Goal: Task Accomplishment & Management: Manage account settings

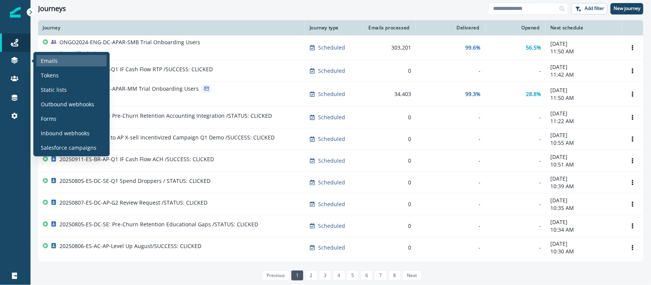
click at [46, 57] on p "Emails" at bounding box center [49, 61] width 17 height 8
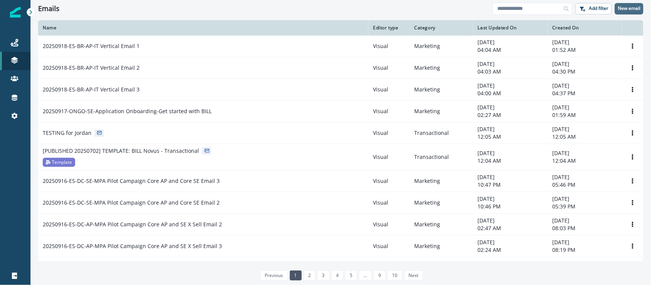
click at [624, 8] on p "New email" at bounding box center [628, 8] width 22 height 5
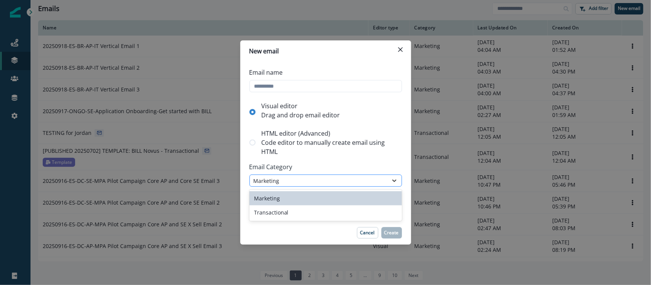
click at [388, 181] on div at bounding box center [394, 181] width 13 height 8
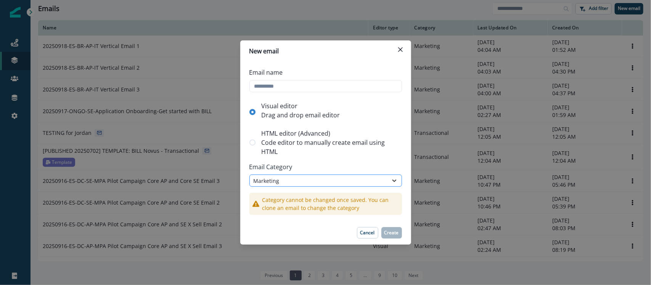
click at [388, 181] on div at bounding box center [394, 181] width 13 height 8
click at [321, 90] on input "Email name" at bounding box center [325, 86] width 152 height 12
paste input "**********"
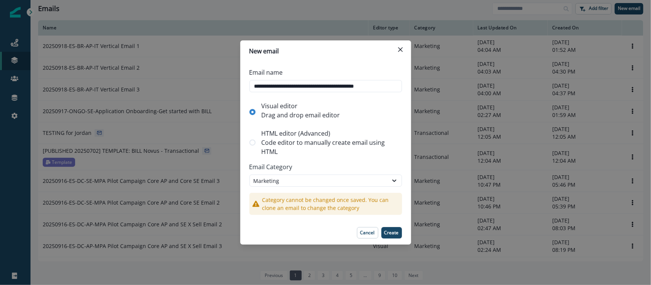
drag, startPoint x: 385, startPoint y: 88, endPoint x: 404, endPoint y: 86, distance: 19.1
click at [404, 86] on div "**********" at bounding box center [325, 141] width 171 height 159
type input "**********"
click at [391, 229] on button "Create" at bounding box center [391, 232] width 21 height 11
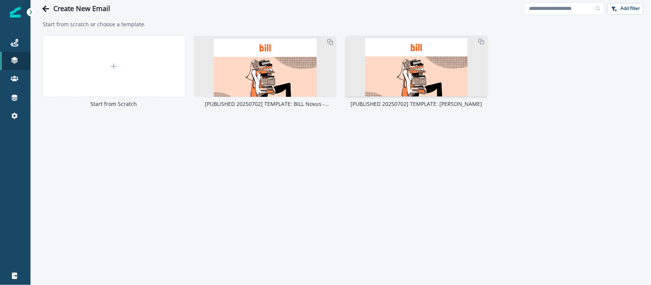
click at [404, 71] on img at bounding box center [416, 241] width 142 height 412
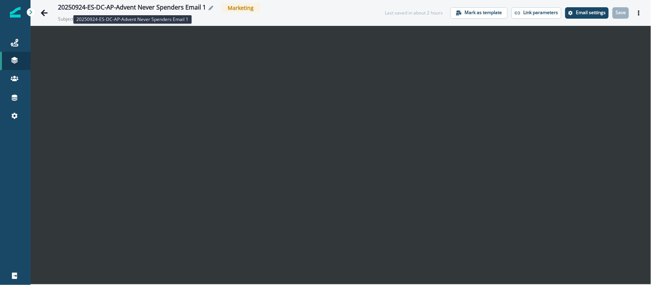
click at [172, 4] on div "20250924-ES-DC-AP-Advent Never Spenders Email 1" at bounding box center [132, 8] width 148 height 8
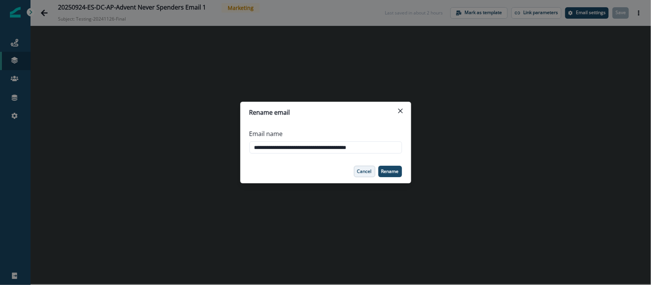
click at [358, 173] on p "Cancel" at bounding box center [364, 171] width 14 height 5
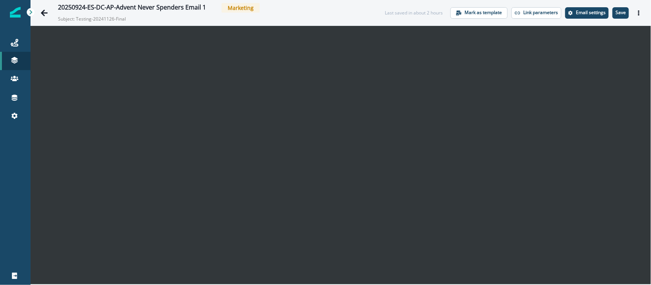
click at [79, 18] on p "Subject: Testing-20241126-Final" at bounding box center [96, 18] width 76 height 10
click at [86, 18] on p "Subject: Testing-20241126-Final" at bounding box center [96, 18] width 76 height 10
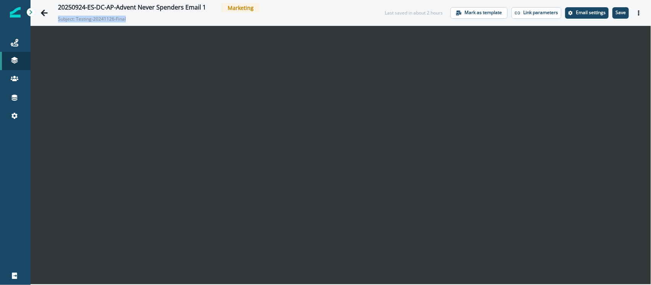
click at [98, 18] on p "Subject: Testing-20241126-Final" at bounding box center [96, 18] width 76 height 10
drag, startPoint x: 77, startPoint y: 15, endPoint x: 125, endPoint y: 19, distance: 47.4
click at [125, 19] on p "Subject: Testing-20241126-Final" at bounding box center [96, 18] width 76 height 10
click at [82, 17] on p "Subject: Testing-20241126-Final" at bounding box center [96, 18] width 76 height 10
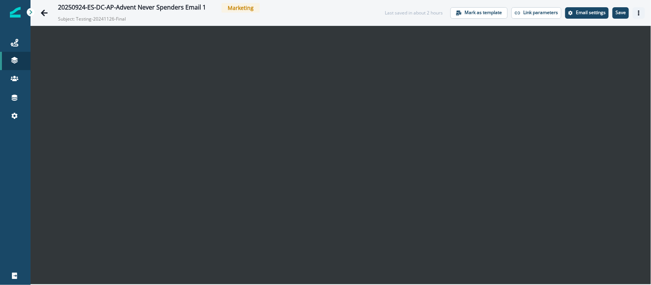
click at [636, 12] on button "Actions" at bounding box center [638, 12] width 12 height 11
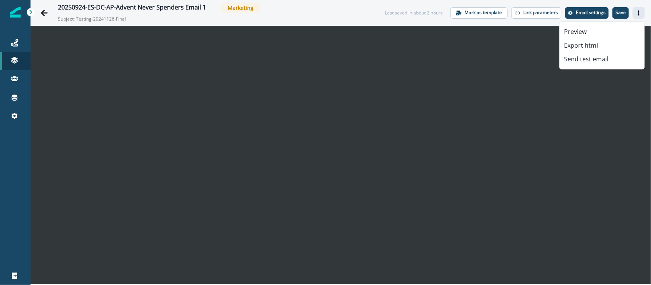
click at [636, 12] on icon "Actions" at bounding box center [638, 12] width 5 height 5
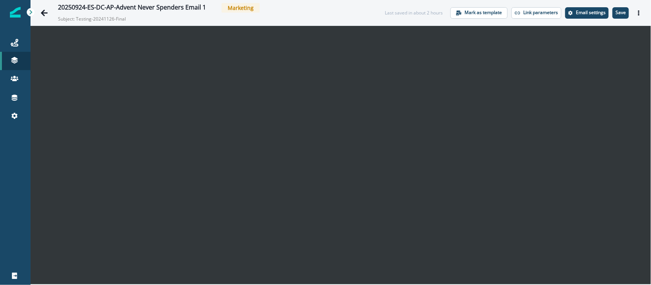
click at [121, 14] on p "Subject: Testing-20241126-Final" at bounding box center [96, 18] width 76 height 10
click at [210, 6] on icon "Edit name" at bounding box center [210, 8] width 5 height 5
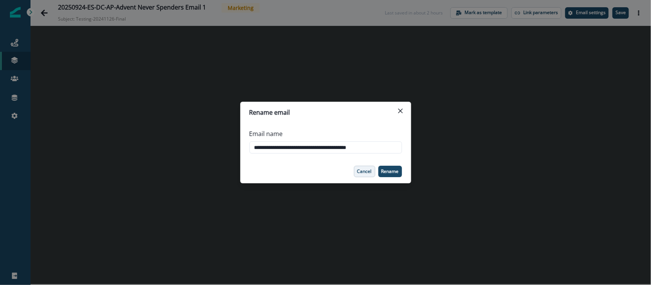
click at [367, 174] on p "Cancel" at bounding box center [364, 171] width 14 height 5
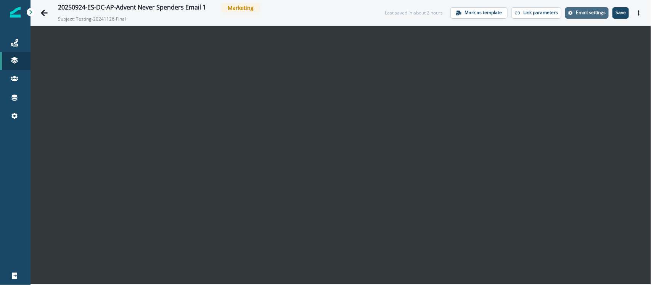
click at [589, 18] on button "Email settings" at bounding box center [586, 12] width 43 height 11
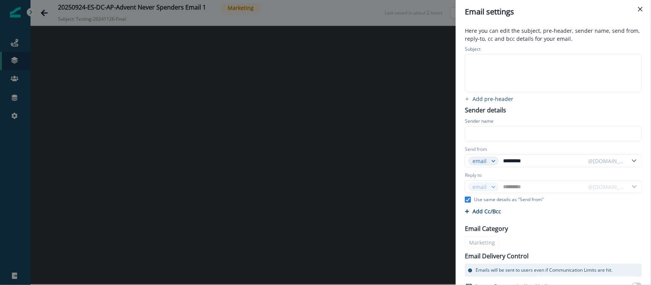
click at [518, 87] on div at bounding box center [552, 73] width 175 height 37
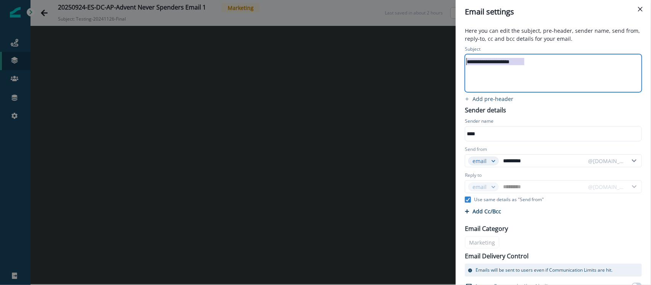
drag, startPoint x: 532, startPoint y: 62, endPoint x: 452, endPoint y: 62, distance: 80.0
click at [452, 62] on div "**********" at bounding box center [325, 142] width 651 height 285
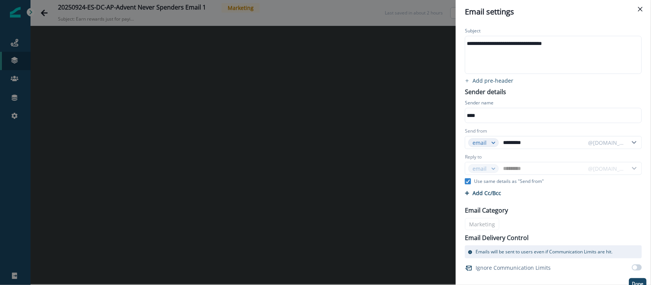
scroll to position [26, 0]
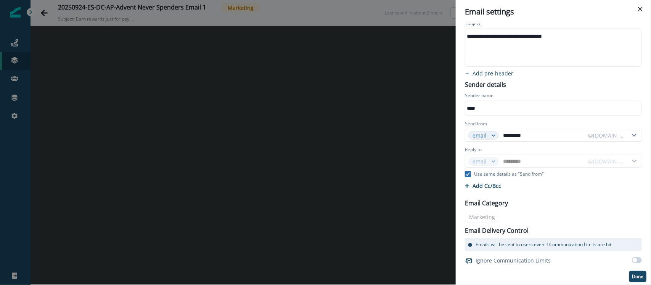
click at [470, 174] on icon at bounding box center [467, 174] width 5 height 4
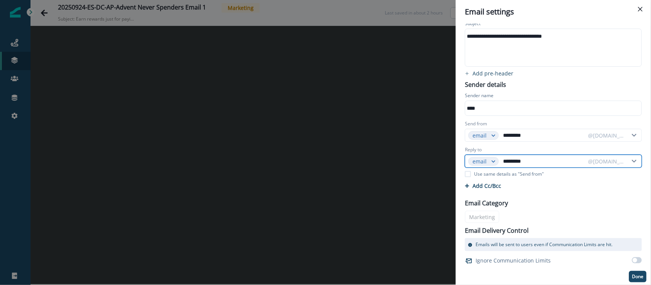
click at [534, 164] on input "*********" at bounding box center [542, 161] width 83 height 12
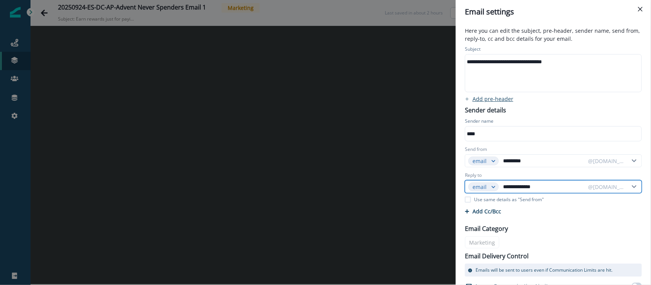
type input "**********"
click at [479, 100] on p "Add pre-header" at bounding box center [492, 98] width 41 height 7
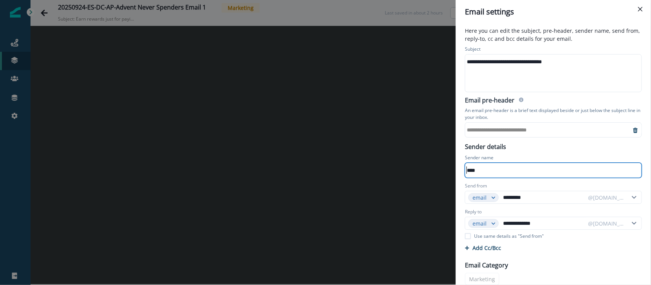
click at [499, 130] on div "**********" at bounding box center [547, 129] width 165 height 11
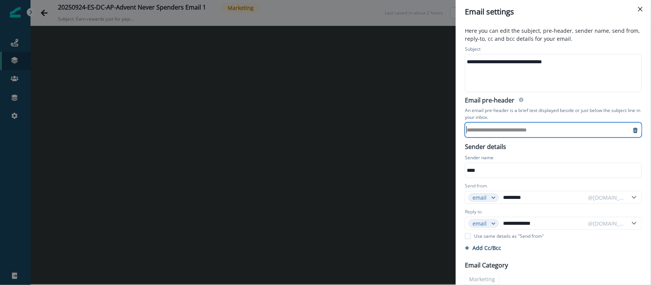
click at [475, 131] on div "**********" at bounding box center [547, 129] width 165 height 11
click at [496, 130] on div "**********" at bounding box center [547, 129] width 165 height 11
click at [536, 103] on div "Email pre-header" at bounding box center [553, 101] width 177 height 9
click at [565, 107] on p "An email pre-header is a brief text displayed beside or just below the subject …" at bounding box center [553, 114] width 177 height 17
click at [502, 133] on div "**********" at bounding box center [547, 129] width 165 height 11
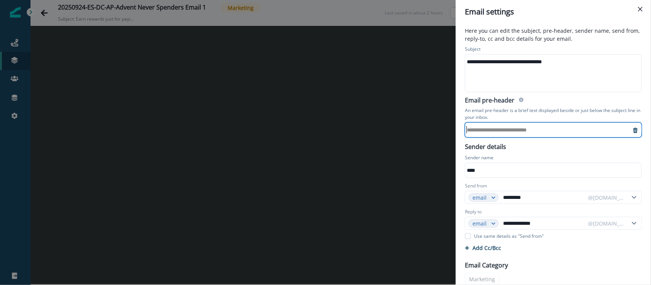
click at [500, 132] on div "**********" at bounding box center [547, 129] width 165 height 11
click at [519, 126] on div "**********" at bounding box center [547, 129] width 165 height 11
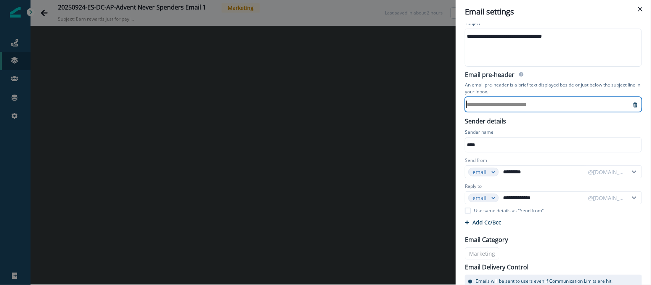
scroll to position [62, 0]
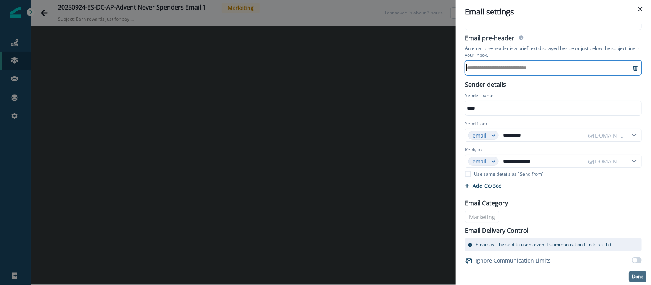
click at [631, 273] on button "Done" at bounding box center [638, 276] width 18 height 11
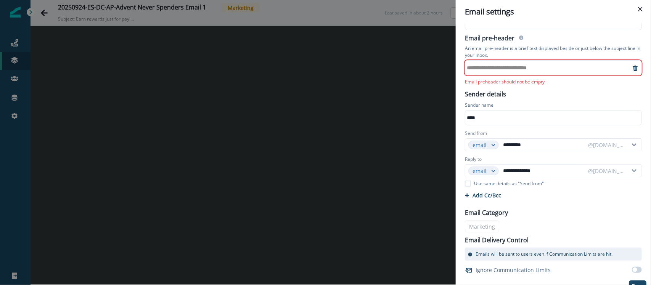
click at [535, 69] on div "**********" at bounding box center [547, 67] width 165 height 11
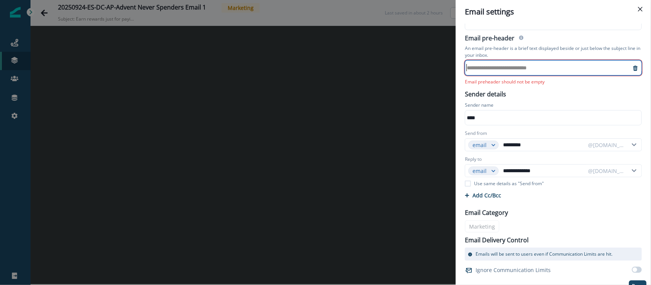
click at [633, 67] on icon "remove-preheader" at bounding box center [635, 68] width 5 height 5
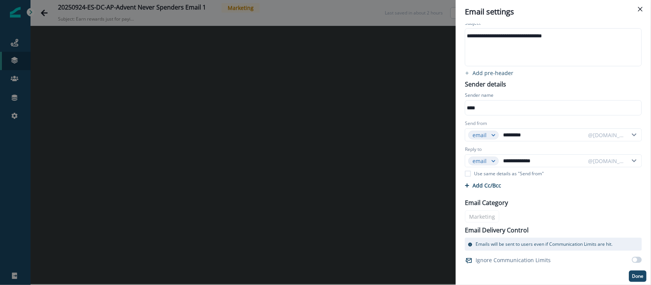
scroll to position [26, 0]
click at [496, 75] on p "Add pre-header" at bounding box center [492, 73] width 41 height 7
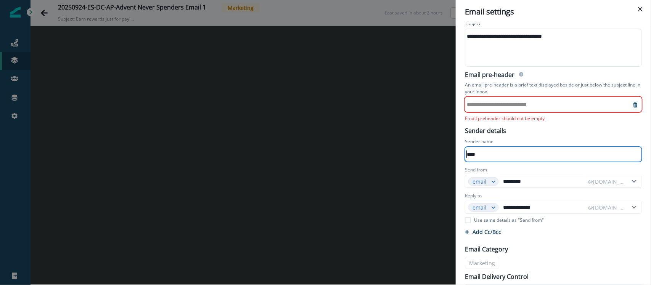
click at [507, 104] on div "**********" at bounding box center [547, 104] width 165 height 11
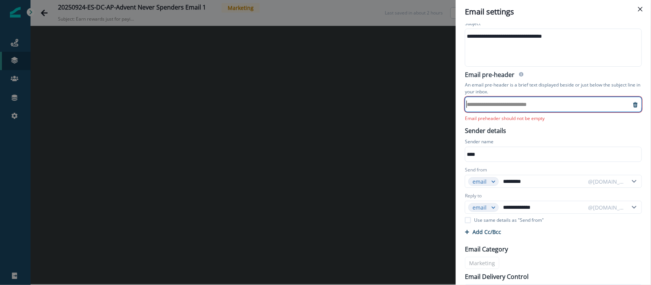
click at [507, 104] on div "**********" at bounding box center [547, 104] width 165 height 11
paste div
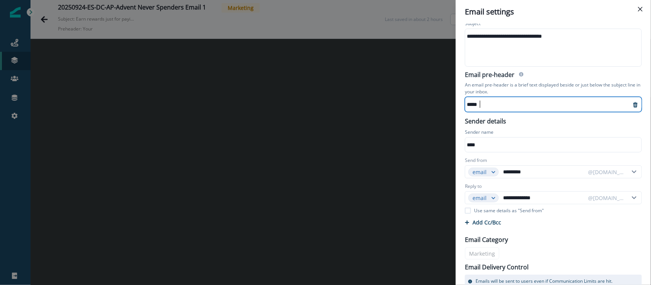
click at [484, 107] on div "****" at bounding box center [544, 104] width 158 height 11
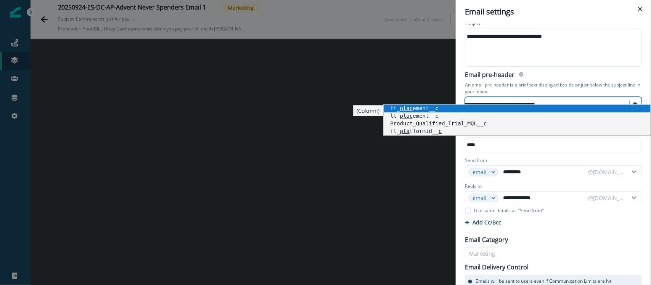
scroll to position [3, 257]
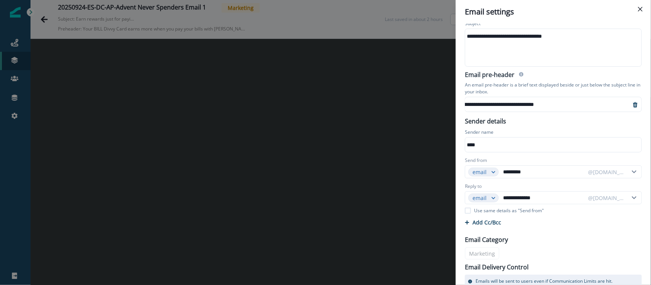
click at [591, 73] on div "Email pre-header" at bounding box center [553, 75] width 177 height 9
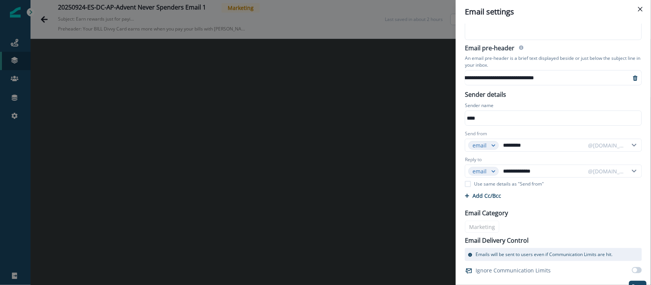
scroll to position [62, 0]
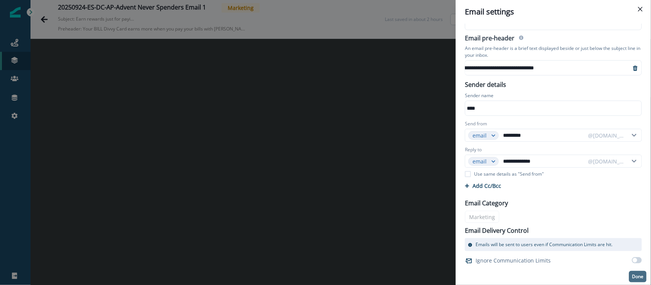
click at [635, 276] on p "Done" at bounding box center [637, 276] width 11 height 5
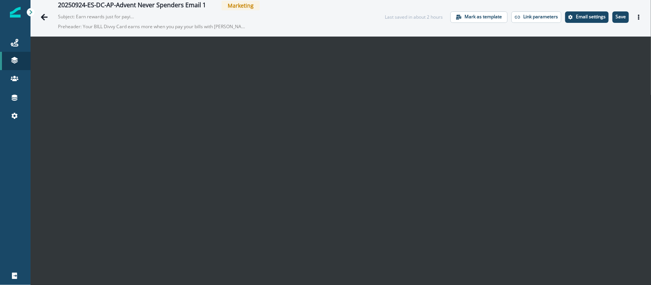
scroll to position [0, 0]
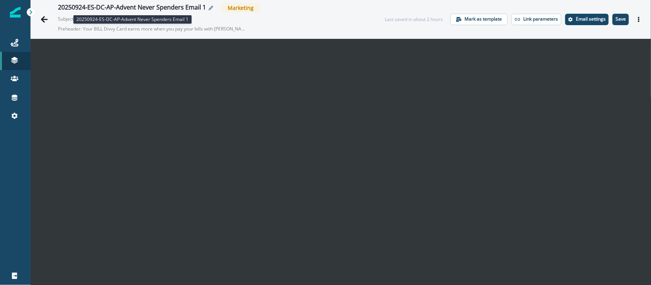
drag, startPoint x: 56, startPoint y: 8, endPoint x: 205, endPoint y: 7, distance: 148.3
click at [205, 7] on div "20250924-ES-DC-AP-Advent Never Spenders Email 1 Marketing Subject: Earn rewards…" at bounding box center [203, 19] width 333 height 32
copy div "20250924-ES-DC-AP-Advent Never Spenders Email 1"
click at [632, 23] on button "Actions" at bounding box center [638, 19] width 12 height 11
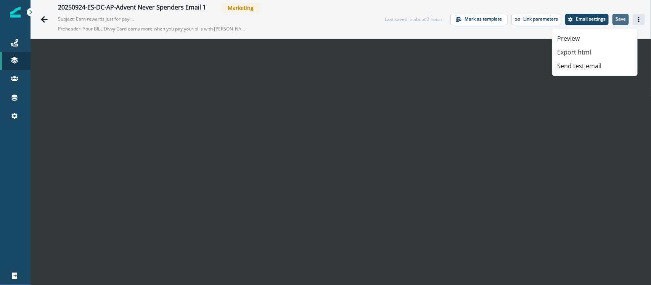
click at [615, 16] on p "Save" at bounding box center [620, 18] width 10 height 5
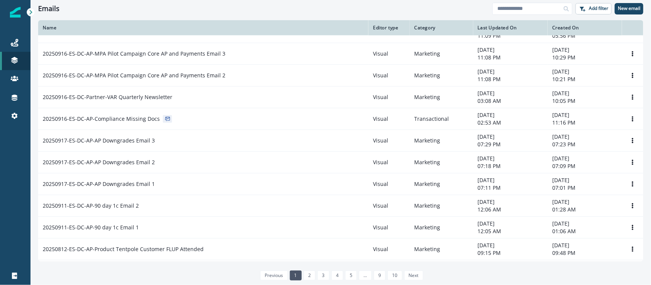
scroll to position [191, 0]
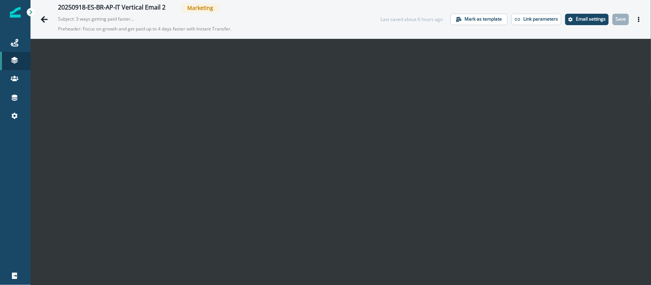
scroll to position [12, 0]
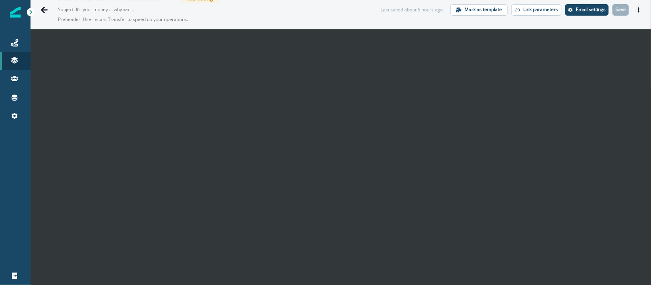
scroll to position [12, 0]
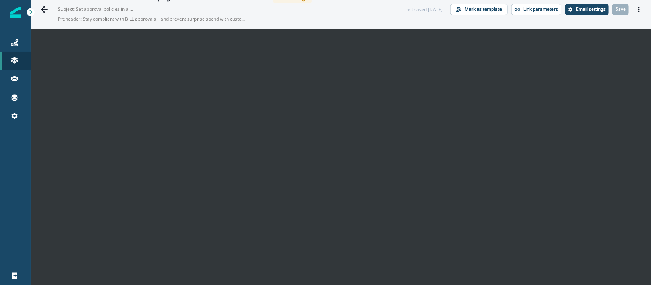
scroll to position [12, 0]
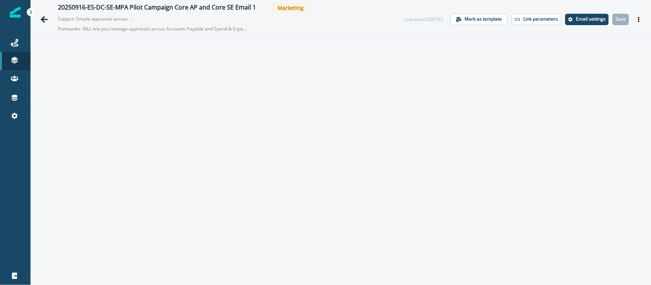
scroll to position [12, 0]
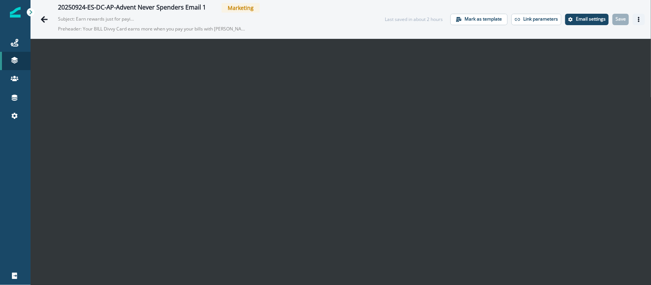
click at [520, 17] on icon "Actions" at bounding box center [639, 19] width 2 height 5
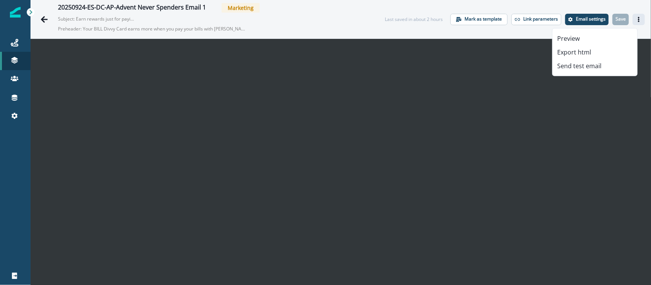
click at [520, 17] on icon "Actions" at bounding box center [639, 19] width 2 height 5
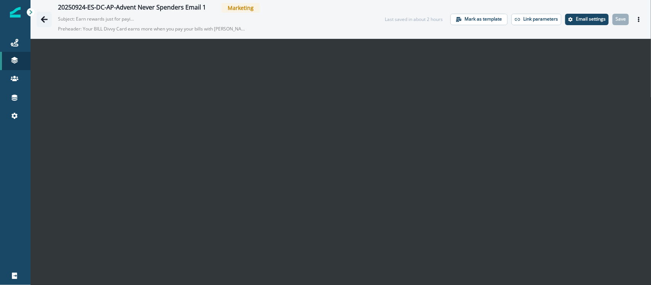
click at [42, 20] on icon "Go back" at bounding box center [44, 19] width 7 height 6
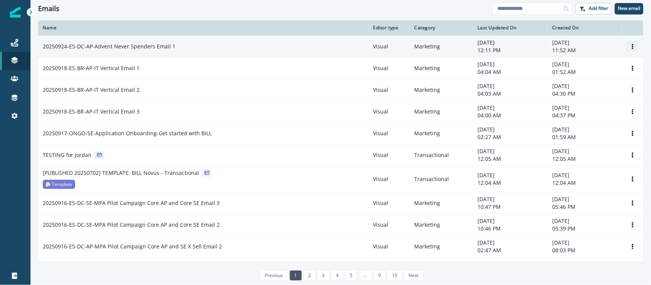
click at [520, 45] on icon "Options" at bounding box center [632, 46] width 5 height 5
click at [520, 62] on button "Clone" at bounding box center [588, 65] width 85 height 12
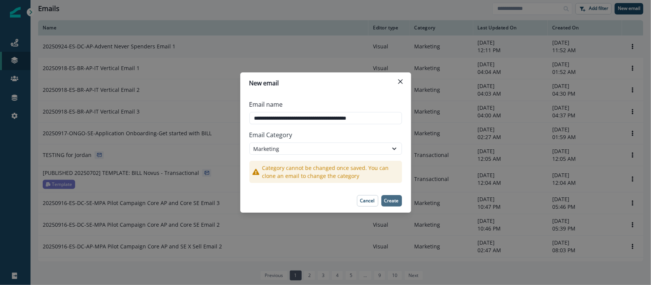
type input "**********"
click at [395, 205] on button "Create" at bounding box center [391, 200] width 21 height 11
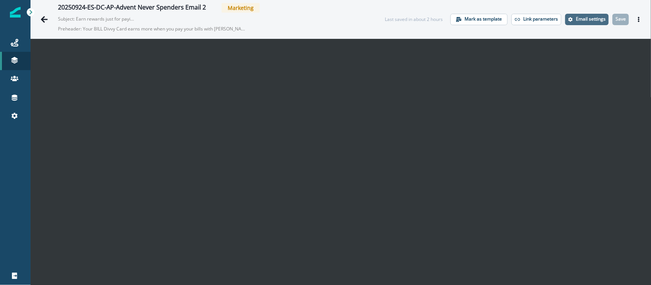
click at [520, 21] on p "Email settings" at bounding box center [591, 18] width 30 height 5
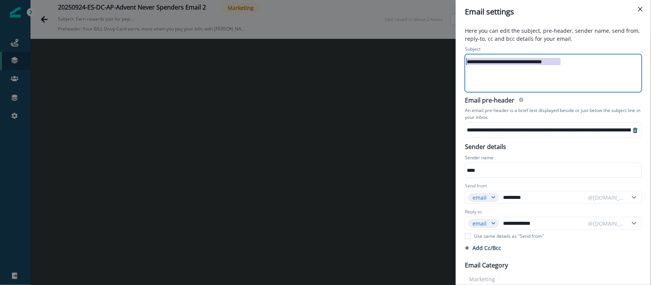
drag, startPoint x: 580, startPoint y: 63, endPoint x: 407, endPoint y: 63, distance: 172.7
click at [407, 63] on div "**********" at bounding box center [325, 142] width 651 height 285
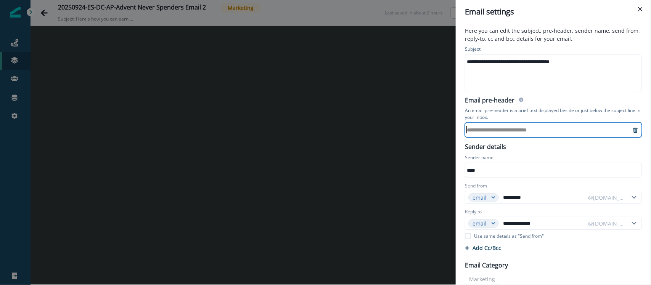
click at [520, 130] on div "**********" at bounding box center [544, 129] width 158 height 11
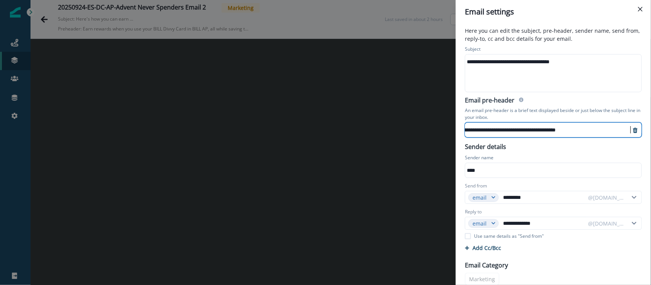
scroll to position [3, 176]
click at [416, 174] on div "**********" at bounding box center [325, 142] width 651 height 285
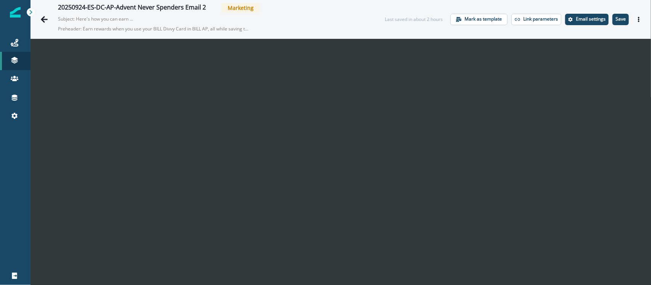
click at [129, 19] on p "Subject: Here's how you can earn rewards in BILL AP" at bounding box center [96, 18] width 76 height 10
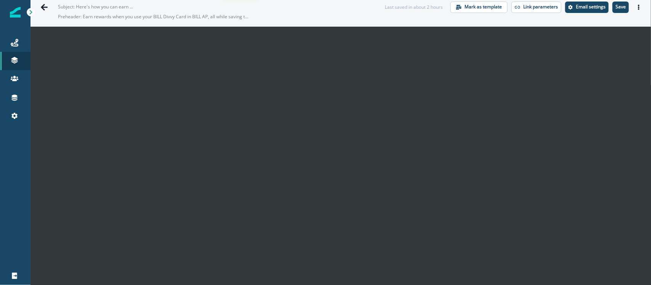
click at [126, 12] on p "Preheader: Earn rewards when you use your BILL Divvy Card in BILL AP, all while…" at bounding box center [153, 16] width 191 height 13
click at [117, 6] on p "Subject: Here's how you can earn rewards in BILL AP" at bounding box center [96, 5] width 76 height 10
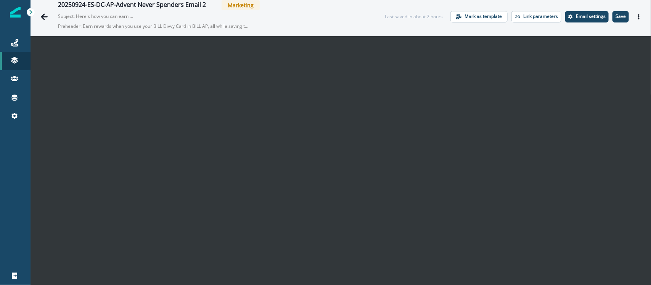
scroll to position [0, 0]
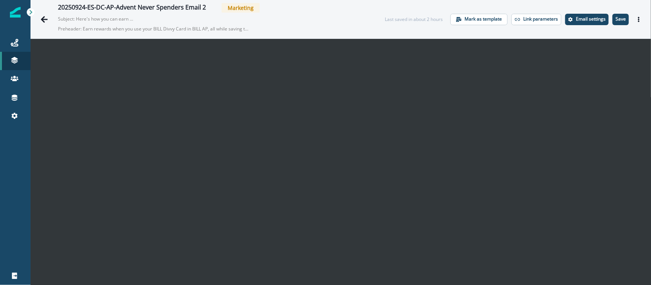
click at [120, 20] on p "Subject: Here's how you can earn rewards in BILL AP" at bounding box center [96, 18] width 76 height 10
click at [520, 18] on p "Email settings" at bounding box center [591, 18] width 30 height 5
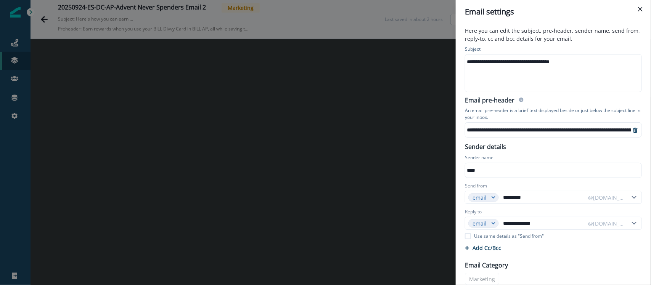
scroll to position [7, 0]
click at [520, 123] on div "**********" at bounding box center [629, 130] width 328 height 14
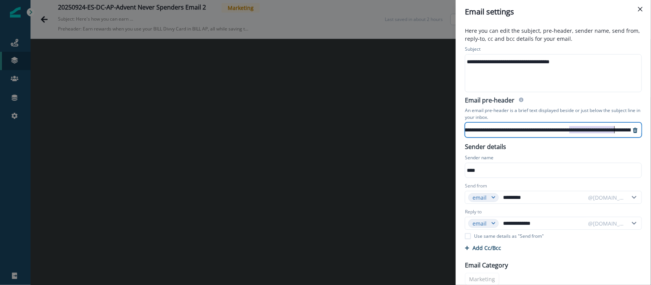
drag, startPoint x: 599, startPoint y: 128, endPoint x: 620, endPoint y: 129, distance: 21.4
click at [520, 129] on div "**********" at bounding box center [547, 130] width 165 height 14
click at [520, 129] on div "**********" at bounding box center [600, 129] width 328 height 11
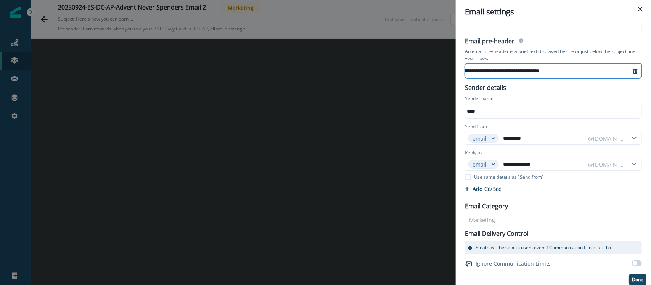
scroll to position [62, 0]
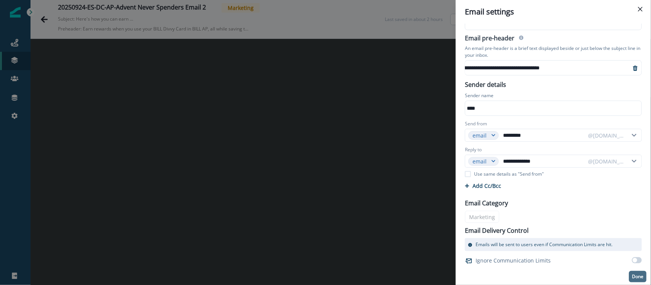
click at [520, 228] on p "Done" at bounding box center [637, 276] width 11 height 5
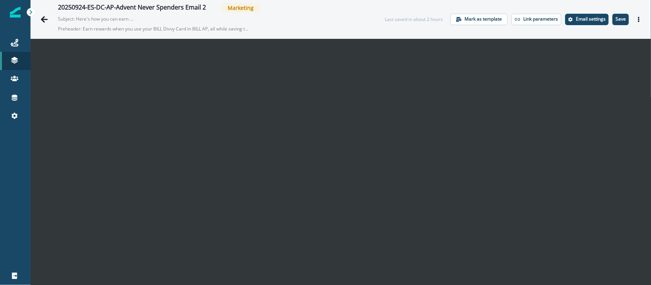
scroll to position [12, 0]
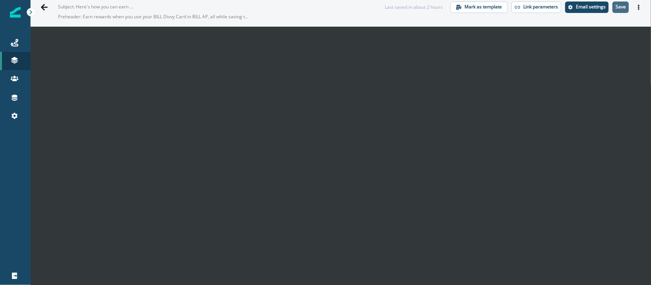
click at [520, 6] on p "Save" at bounding box center [620, 6] width 10 height 5
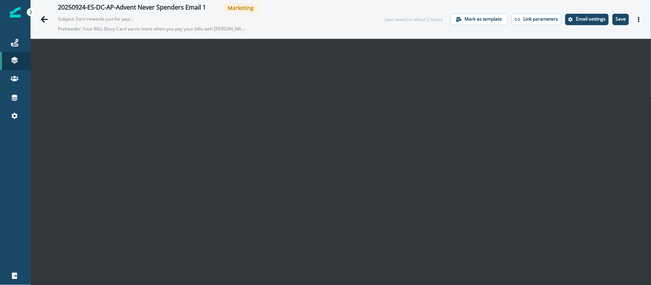
click at [520, 27] on div "20250924-ES-DC-AP-Advent Never Spenders Email 1 Marketing Subject: Earn rewards…" at bounding box center [340, 19] width 620 height 38
click at [520, 20] on p "Save" at bounding box center [620, 18] width 10 height 5
click at [520, 21] on button "Actions" at bounding box center [638, 19] width 12 height 11
click at [593, 18] on p "Email settings" at bounding box center [591, 18] width 30 height 5
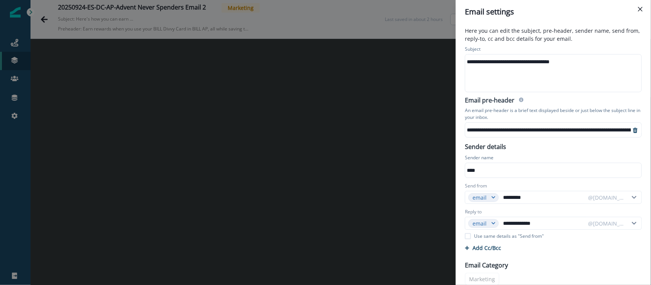
click at [534, 64] on div "**********" at bounding box center [549, 61] width 168 height 11
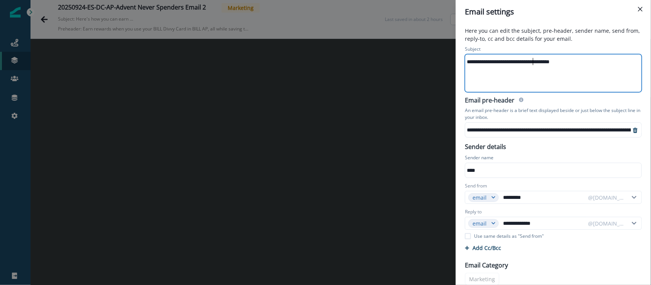
click at [534, 64] on div "**********" at bounding box center [549, 61] width 168 height 11
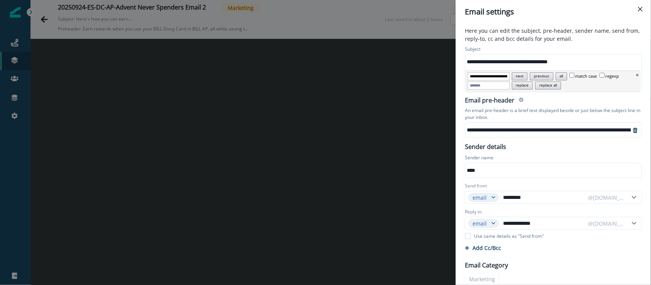
scroll to position [0, 65]
type input "**********"
click at [639, 6] on button "Close" at bounding box center [640, 9] width 12 height 12
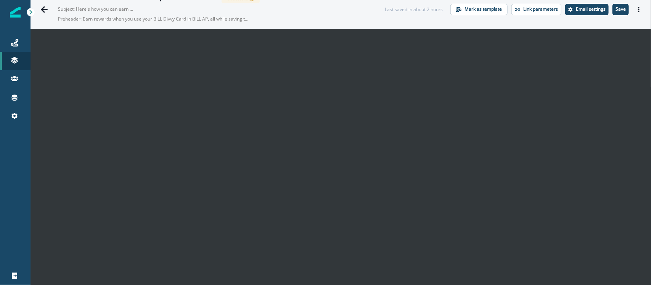
scroll to position [12, 0]
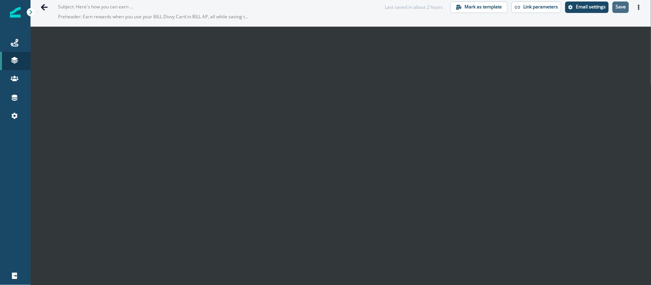
click at [615, 8] on p "Save" at bounding box center [620, 6] width 10 height 5
click at [633, 10] on button "Actions" at bounding box center [638, 7] width 12 height 11
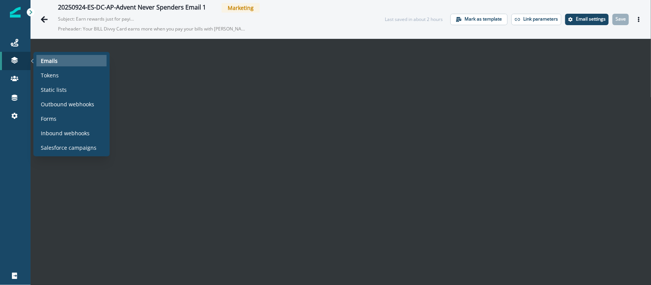
click at [53, 64] on p "Emails" at bounding box center [49, 61] width 17 height 8
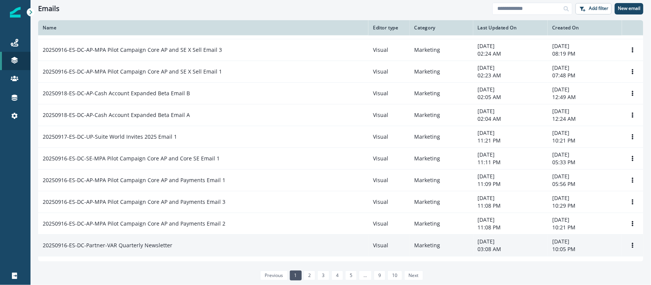
scroll to position [286, 0]
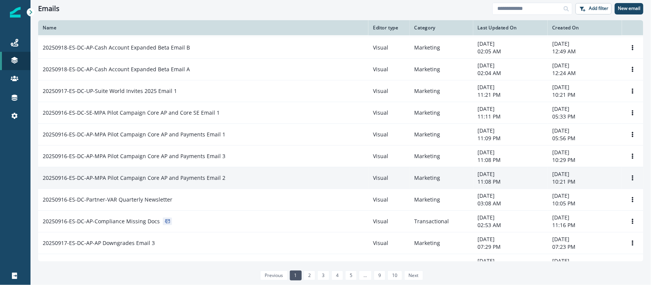
click at [174, 180] on p "20250916-ES-DC-AP-MPA Pilot Campaign Core AP and Payments Email 2" at bounding box center [134, 178] width 183 height 8
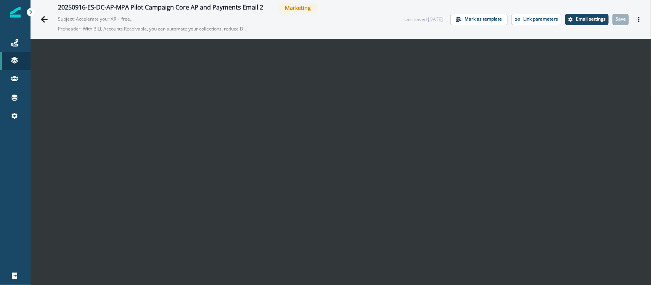
scroll to position [12, 0]
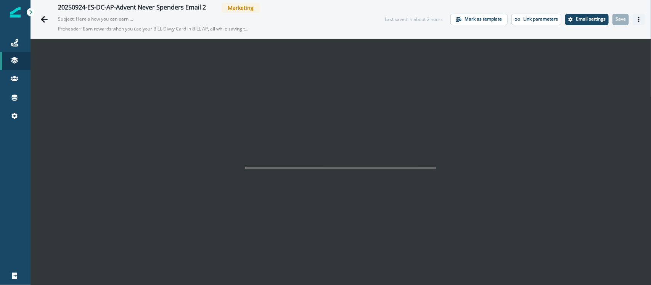
click at [638, 18] on icon "Actions" at bounding box center [639, 19] width 2 height 5
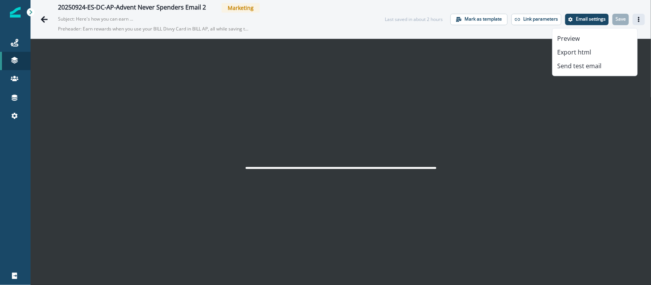
click at [638, 18] on icon "Actions" at bounding box center [639, 19] width 2 height 5
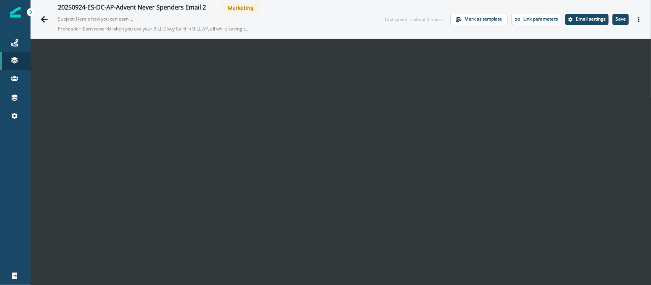
scroll to position [12, 0]
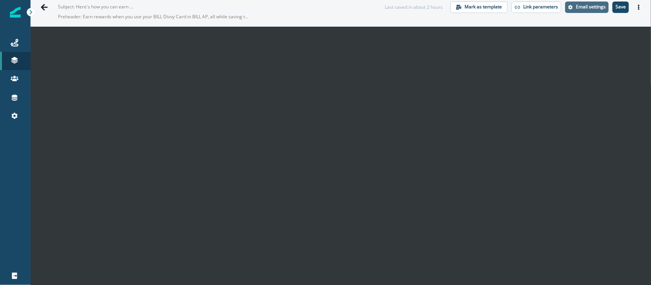
click at [579, 9] on p "Email settings" at bounding box center [591, 6] width 30 height 5
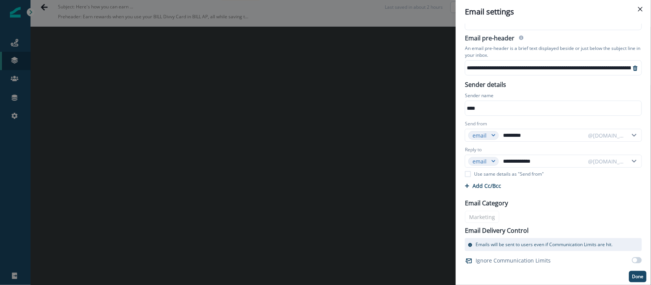
scroll to position [0, 0]
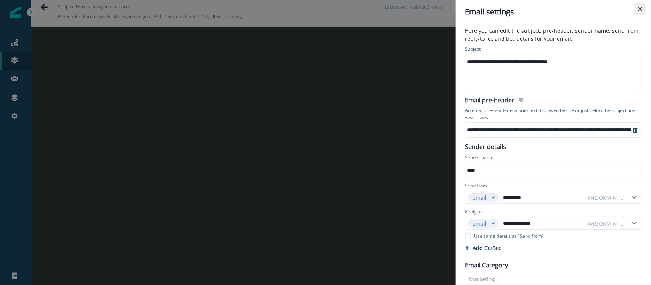
click at [640, 6] on button "Close" at bounding box center [640, 9] width 12 height 12
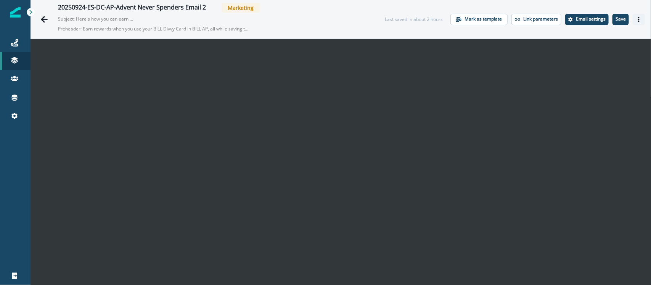
click at [634, 18] on button "Actions" at bounding box center [638, 19] width 12 height 11
click at [616, 21] on p "Save" at bounding box center [620, 18] width 10 height 5
click at [115, 19] on p "Subject: Earn rewards just for paying your bills" at bounding box center [96, 18] width 76 height 10
click at [520, 17] on icon "Actions" at bounding box center [638, 19] width 5 height 5
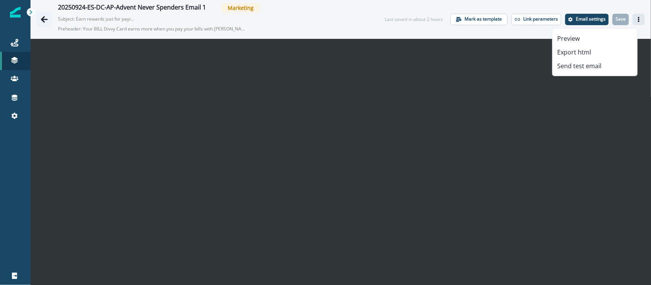
click at [43, 20] on icon "Go back" at bounding box center [44, 19] width 7 height 6
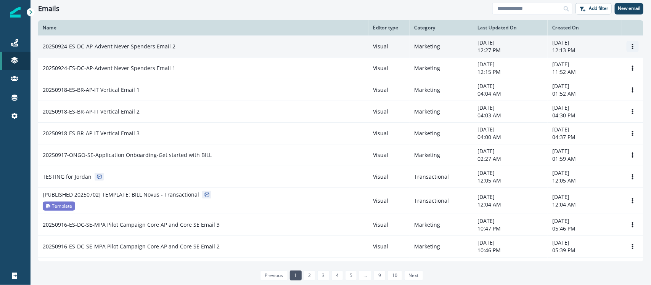
click at [520, 47] on icon "Options" at bounding box center [632, 46] width 5 height 5
click at [520, 60] on button "Clone" at bounding box center [588, 65] width 85 height 12
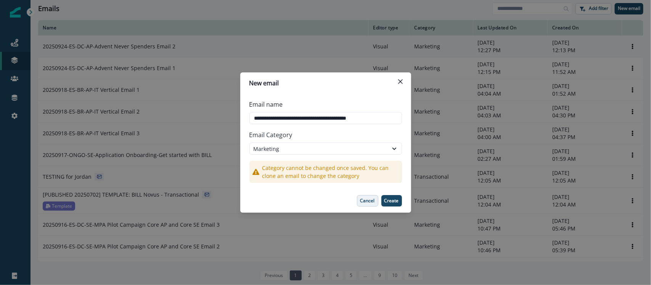
click at [365, 200] on p "Cancel" at bounding box center [367, 200] width 14 height 5
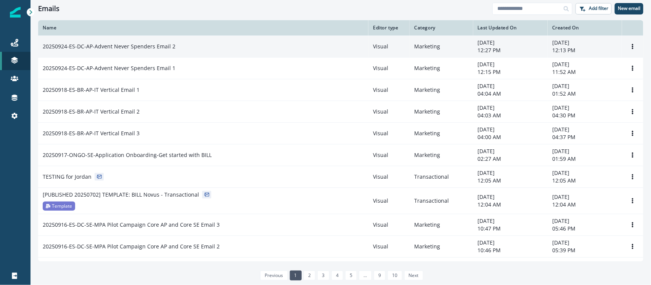
click at [148, 48] on p "20250924-ES-DC-AP-Advent Never Spenders Email 2" at bounding box center [109, 47] width 133 height 8
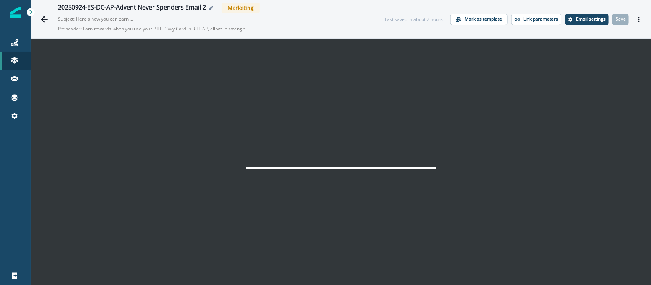
click at [206, 7] on button "Edit name" at bounding box center [211, 8] width 10 height 5
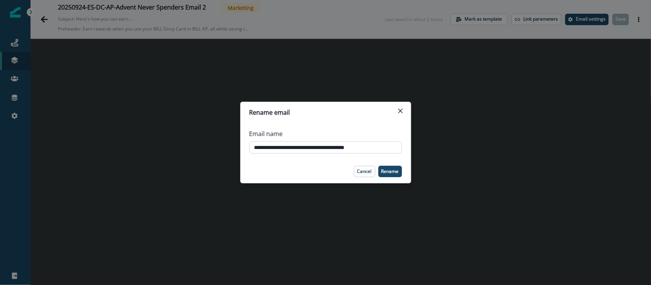
type input "**********"
click at [400, 112] on icon "Close" at bounding box center [400, 111] width 5 height 5
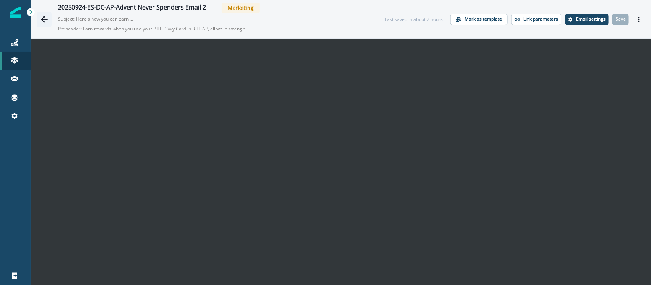
click at [39, 19] on button "Go back" at bounding box center [44, 19] width 15 height 15
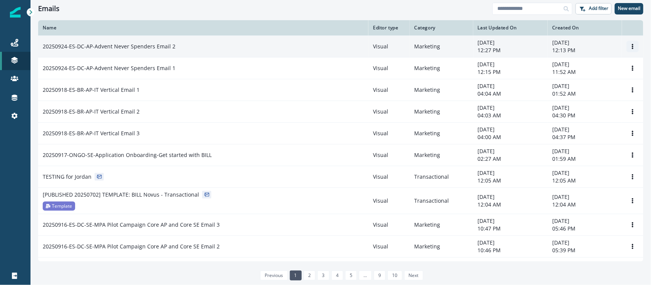
click at [520, 45] on button "Options" at bounding box center [632, 46] width 12 height 11
click at [520, 67] on button "Clone" at bounding box center [588, 65] width 85 height 12
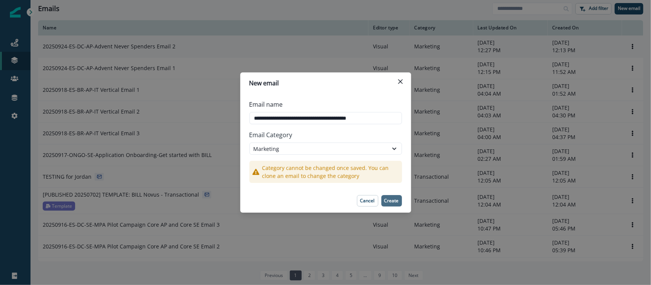
type input "**********"
click at [389, 200] on p "Create" at bounding box center [391, 200] width 14 height 5
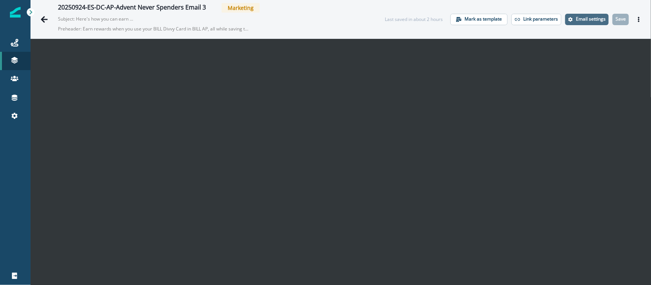
click at [520, 16] on p "Email settings" at bounding box center [591, 18] width 30 height 5
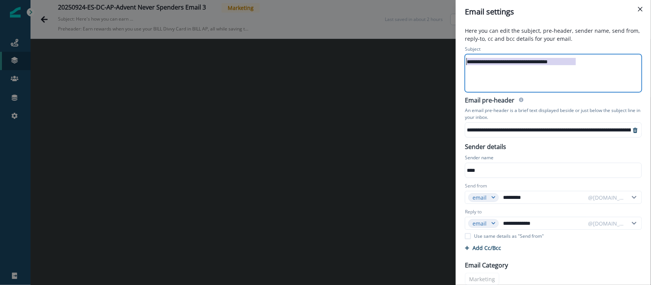
drag, startPoint x: 591, startPoint y: 59, endPoint x: 449, endPoint y: 66, distance: 142.3
click at [449, 66] on div "**********" at bounding box center [325, 142] width 651 height 285
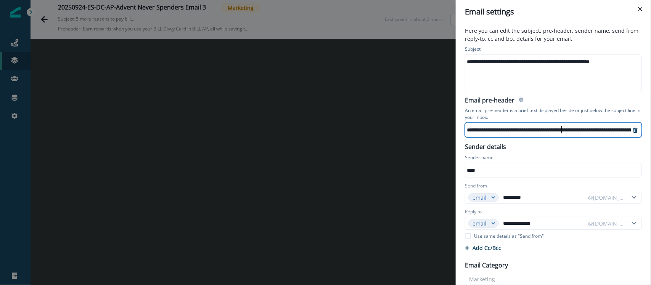
click at [520, 128] on div "**********" at bounding box center [657, 129] width 385 height 11
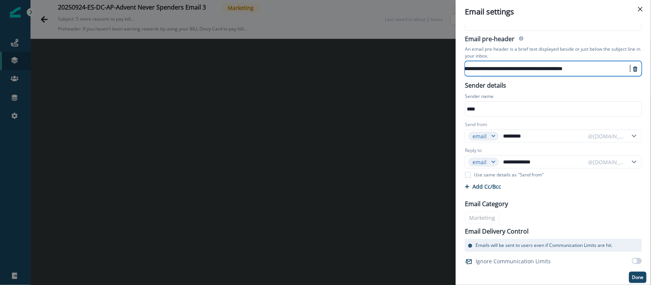
scroll to position [62, 0]
click at [520, 228] on p "Done" at bounding box center [637, 276] width 11 height 5
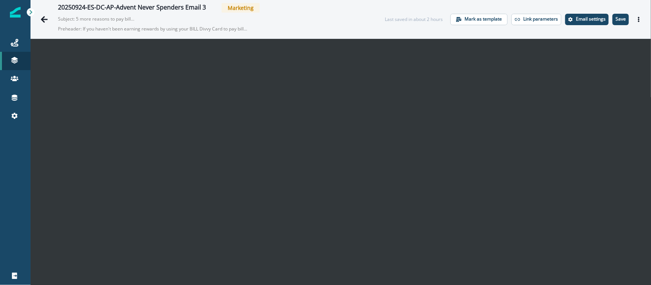
scroll to position [12, 0]
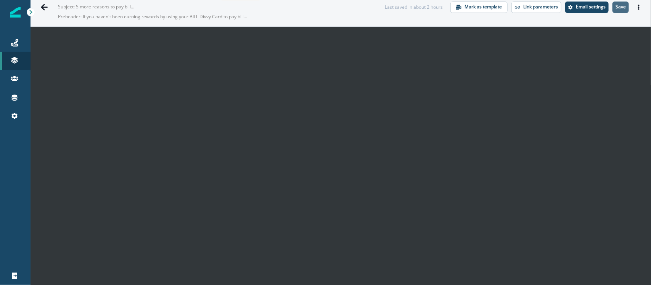
click at [520, 6] on p "Save" at bounding box center [620, 6] width 10 height 5
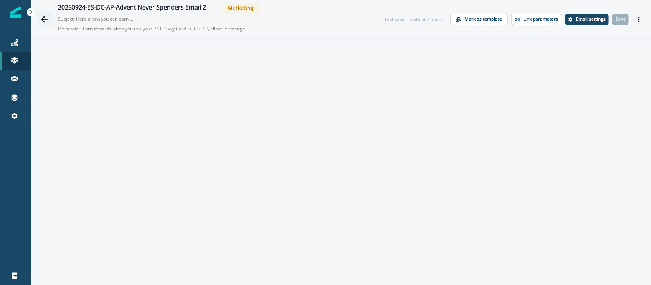
click at [43, 16] on icon "Go back" at bounding box center [44, 20] width 8 height 8
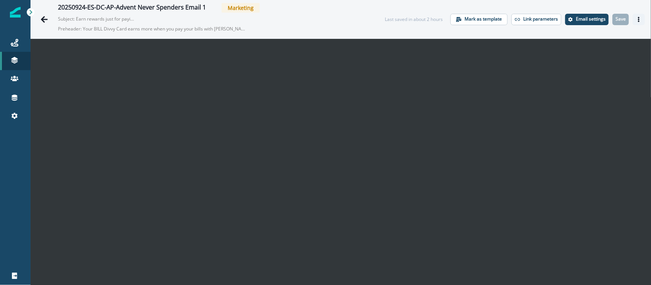
click at [520, 19] on icon "Actions" at bounding box center [638, 19] width 5 height 5
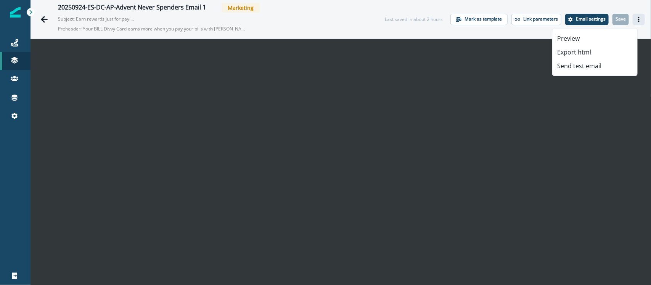
click at [520, 17] on button "Actions" at bounding box center [638, 19] width 12 height 11
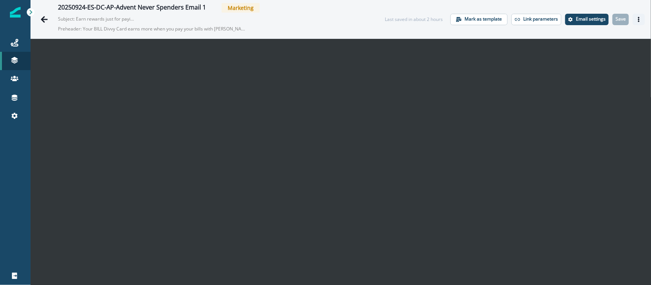
click at [520, 23] on button "Actions" at bounding box center [638, 19] width 12 height 11
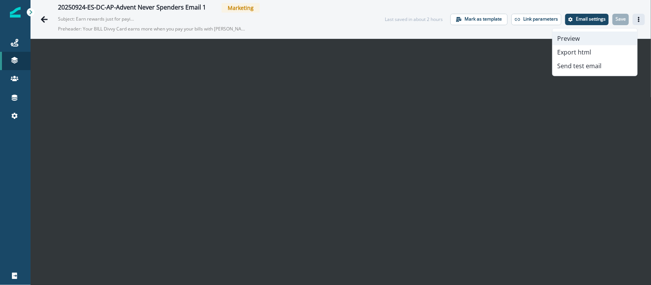
click at [520, 35] on button "Preview" at bounding box center [594, 39] width 85 height 14
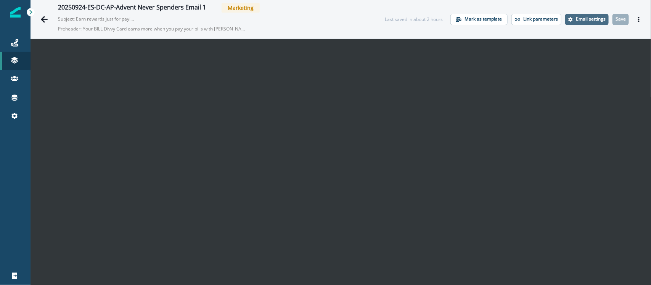
click at [520, 20] on p "Email settings" at bounding box center [591, 18] width 30 height 5
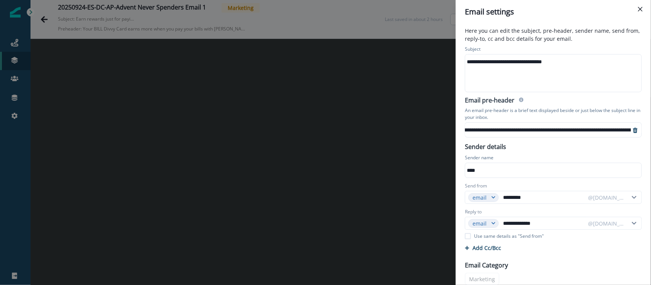
scroll to position [0, 132]
click at [520, 129] on div "**********" at bounding box center [538, 129] width 408 height 11
click at [520, 124] on div "**********" at bounding box center [538, 129] width 408 height 11
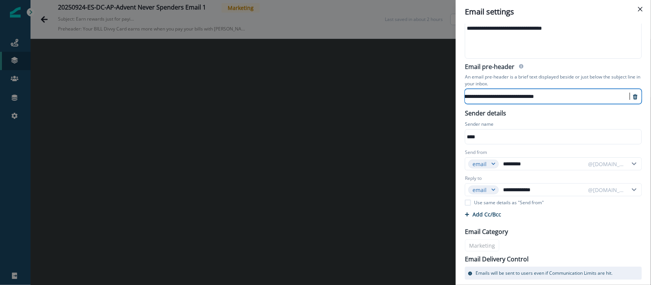
scroll to position [62, 0]
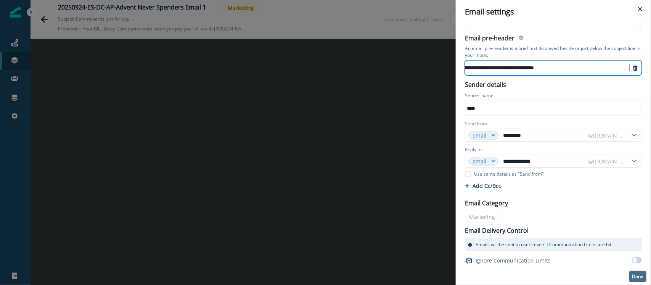
click at [520, 228] on p "Done" at bounding box center [637, 276] width 11 height 5
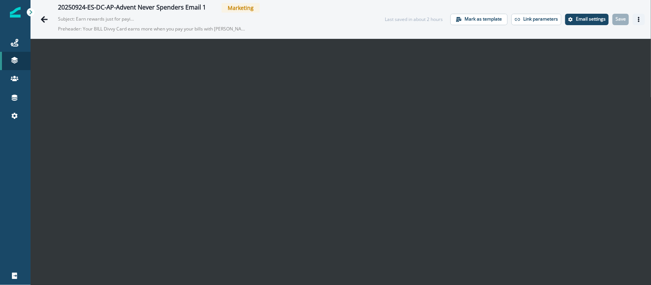
click at [520, 15] on button "Actions" at bounding box center [638, 19] width 12 height 11
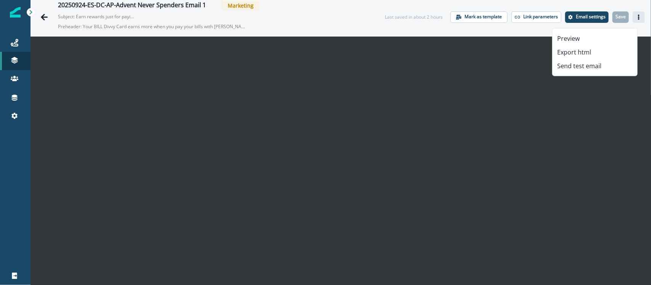
scroll to position [0, 0]
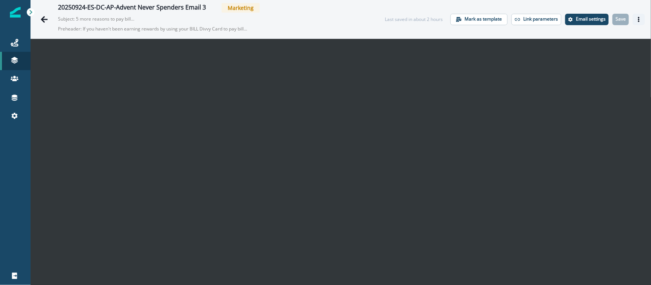
click at [636, 20] on icon "Actions" at bounding box center [638, 19] width 5 height 5
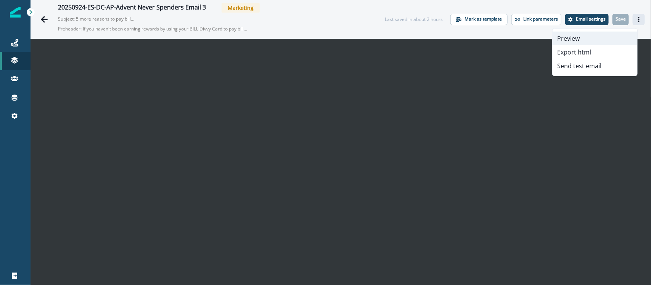
click at [607, 35] on button "Preview" at bounding box center [594, 39] width 85 height 14
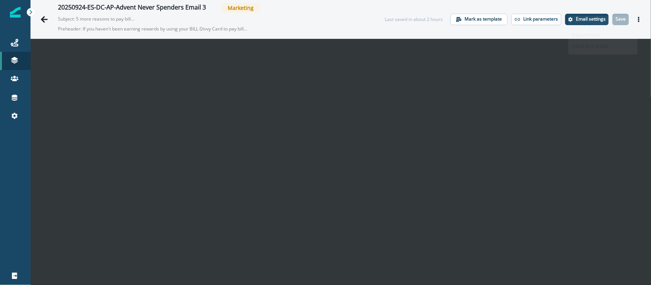
scroll to position [12, 0]
click at [636, 20] on icon "Actions" at bounding box center [638, 19] width 5 height 5
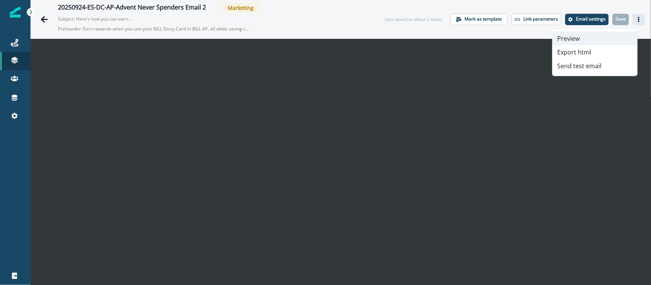
click at [603, 37] on button "Preview" at bounding box center [594, 39] width 85 height 14
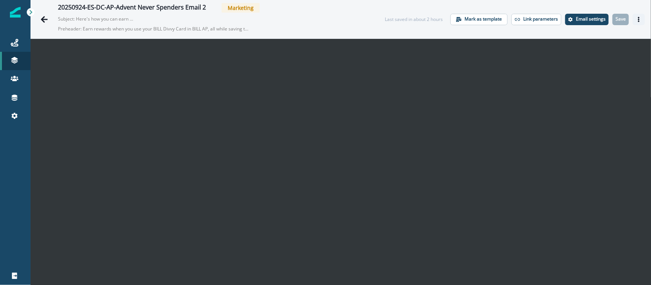
click at [636, 18] on button "Actions" at bounding box center [638, 19] width 12 height 11
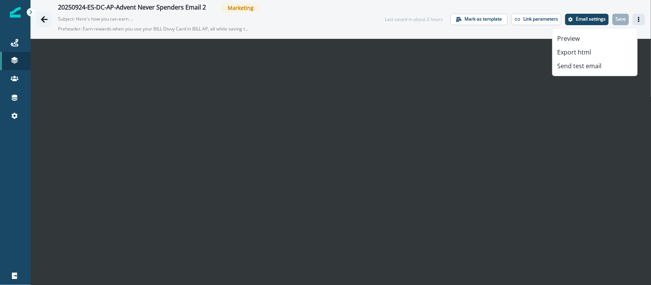
click at [46, 18] on icon "Go back" at bounding box center [44, 20] width 8 height 8
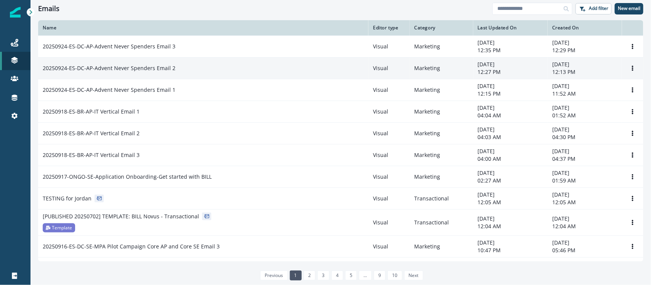
click at [178, 71] on div "20250924-ES-DC-AP-Advent Never Spenders Email 2" at bounding box center [203, 68] width 321 height 8
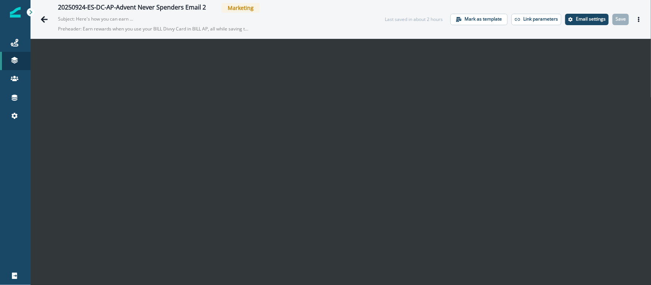
scroll to position [12, 0]
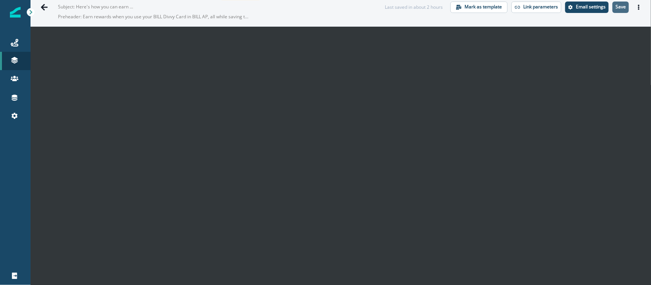
click at [613, 11] on button "Save" at bounding box center [620, 7] width 16 height 11
click at [615, 6] on p "Save" at bounding box center [620, 6] width 10 height 5
click at [634, 8] on button "Actions" at bounding box center [638, 7] width 12 height 11
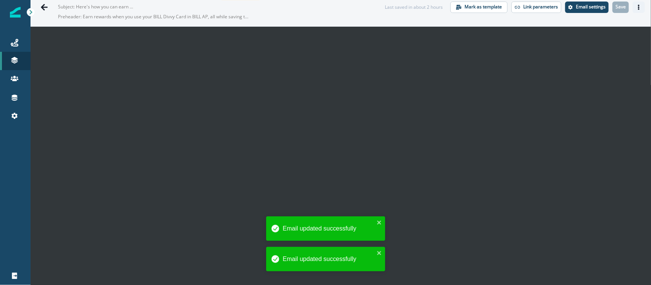
click at [638, 6] on icon "Actions" at bounding box center [639, 7] width 2 height 5
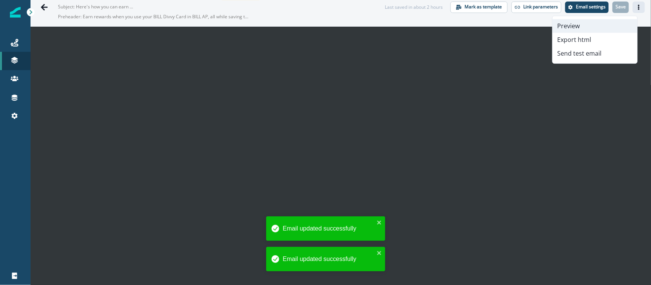
click at [593, 26] on button "Preview" at bounding box center [594, 26] width 85 height 14
